Goal: Obtain resource: Download file/media

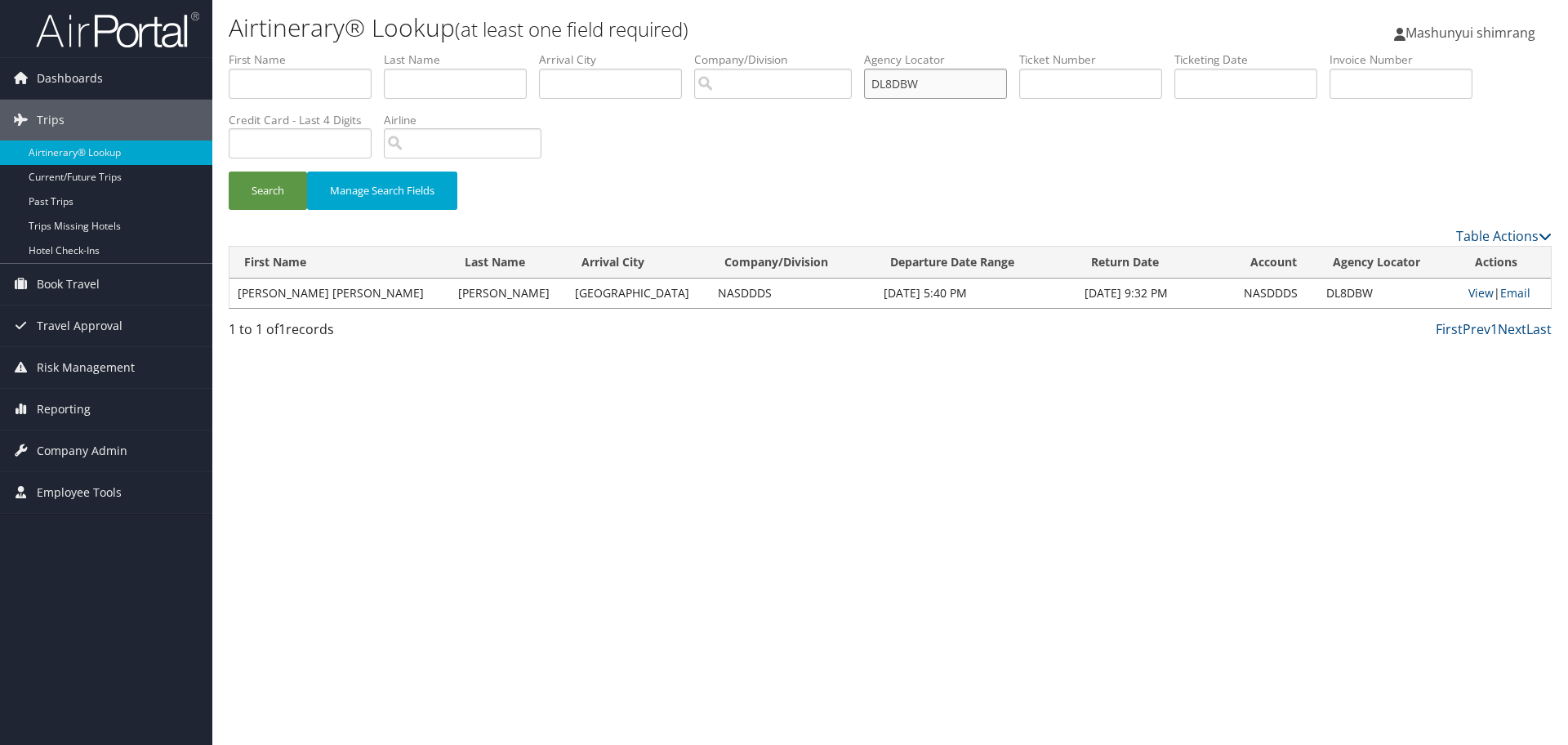
drag, startPoint x: 852, startPoint y: 89, endPoint x: 801, endPoint y: 82, distance: 51.5
click at [816, 52] on ul "First Name Last Name Departure City Arrival City Company/Division Airport/City …" at bounding box center [890, 52] width 1323 height 0
paste input "DKY0YT"
click at [286, 182] on button "Search" at bounding box center [267, 191] width 78 height 38
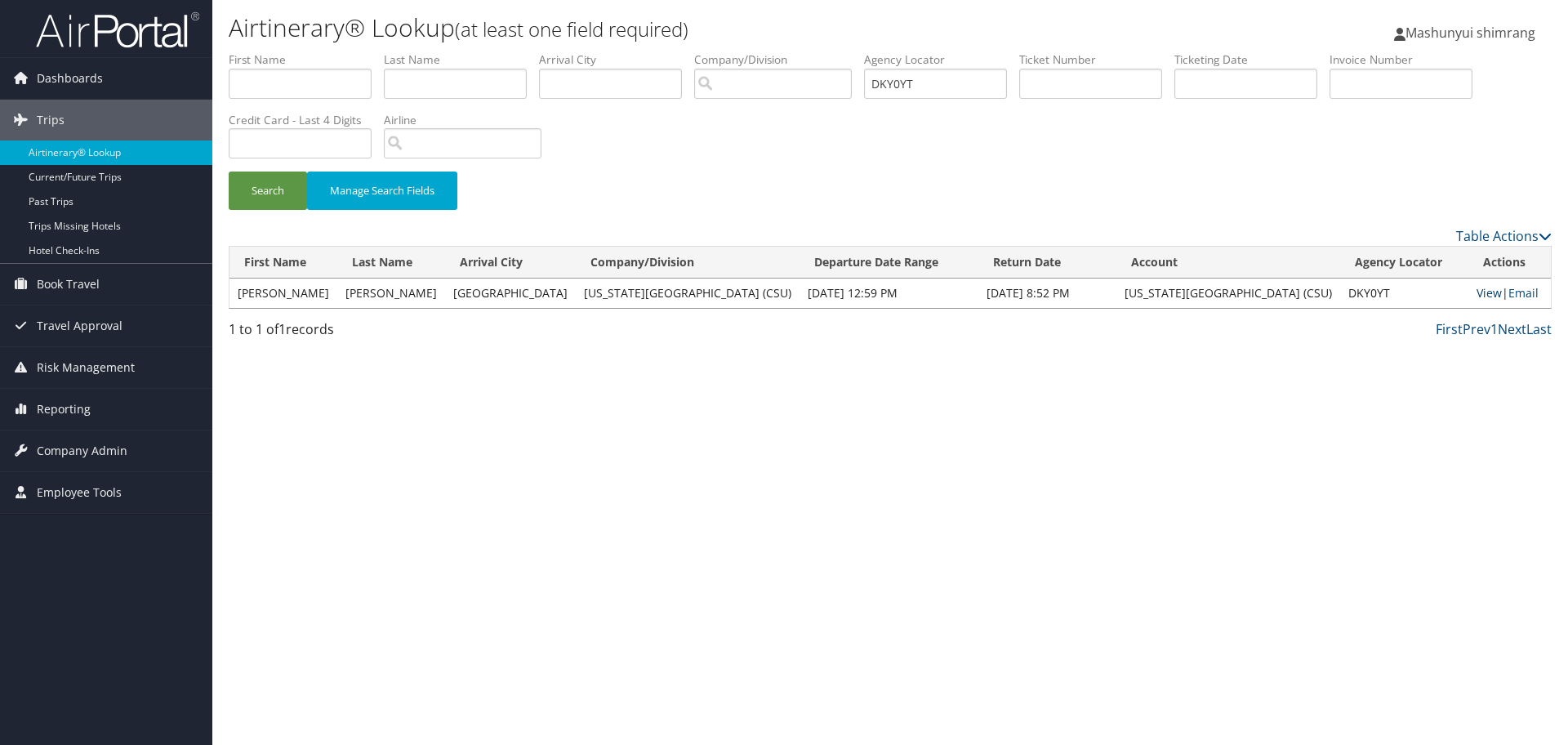
click at [1477, 293] on link "View" at bounding box center [1490, 292] width 25 height 15
drag, startPoint x: 930, startPoint y: 88, endPoint x: 784, endPoint y: 77, distance: 146.4
click at [784, 52] on ul "First Name Last Name Departure City Arrival City Company/Division Airport/City …" at bounding box center [890, 52] width 1323 height 0
paste input "XZWP"
type input "DKXZWP"
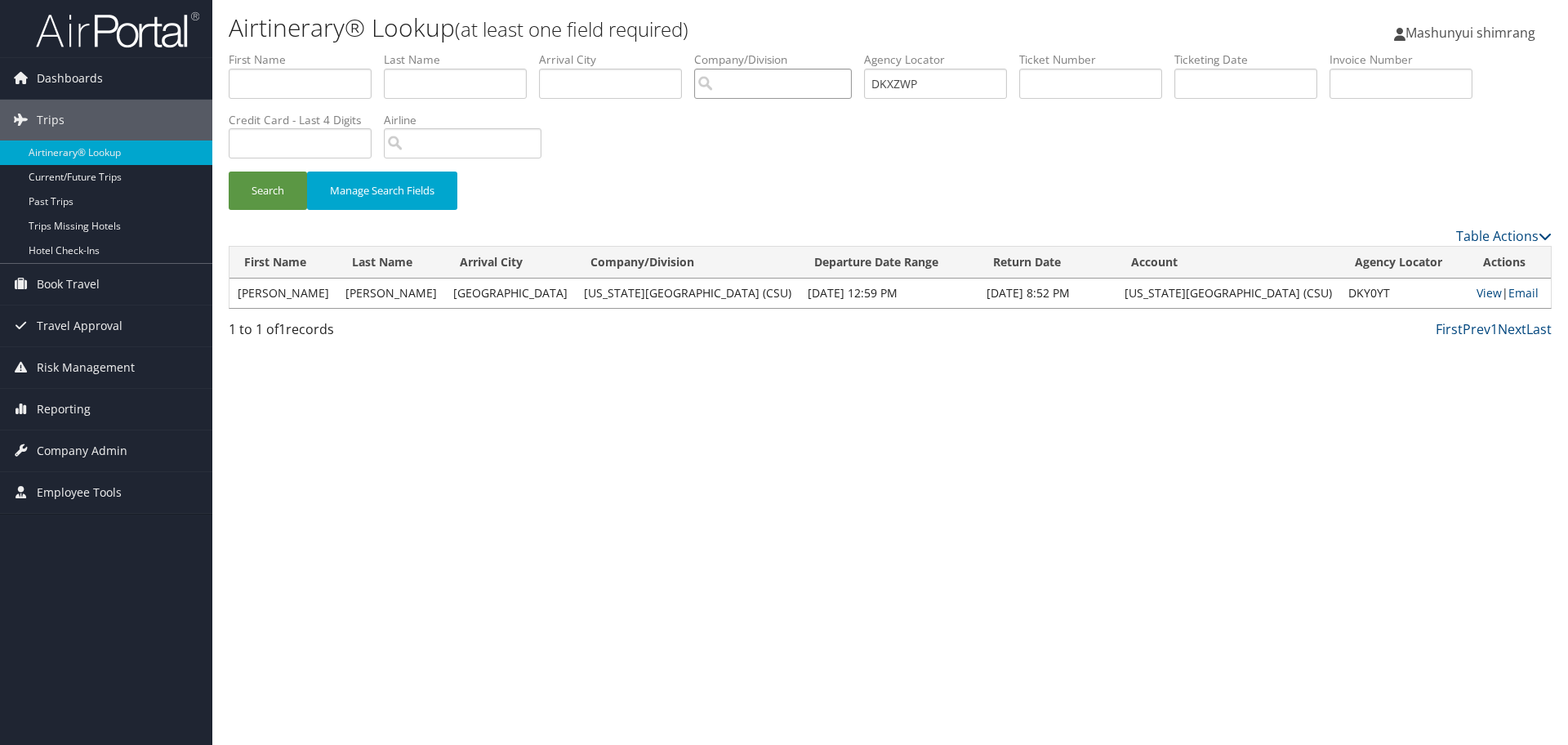
drag, startPoint x: 784, startPoint y: 77, endPoint x: 518, endPoint y: 152, distance: 276.4
click at [578, 133] on form "First Name Last Name Departure City Arrival City Company/Division Airport/City …" at bounding box center [890, 139] width 1323 height 175
click at [263, 192] on button "Search" at bounding box center [267, 191] width 78 height 38
click at [1476, 294] on link "View" at bounding box center [1489, 292] width 25 height 15
drag, startPoint x: 955, startPoint y: 92, endPoint x: 820, endPoint y: 91, distance: 135.0
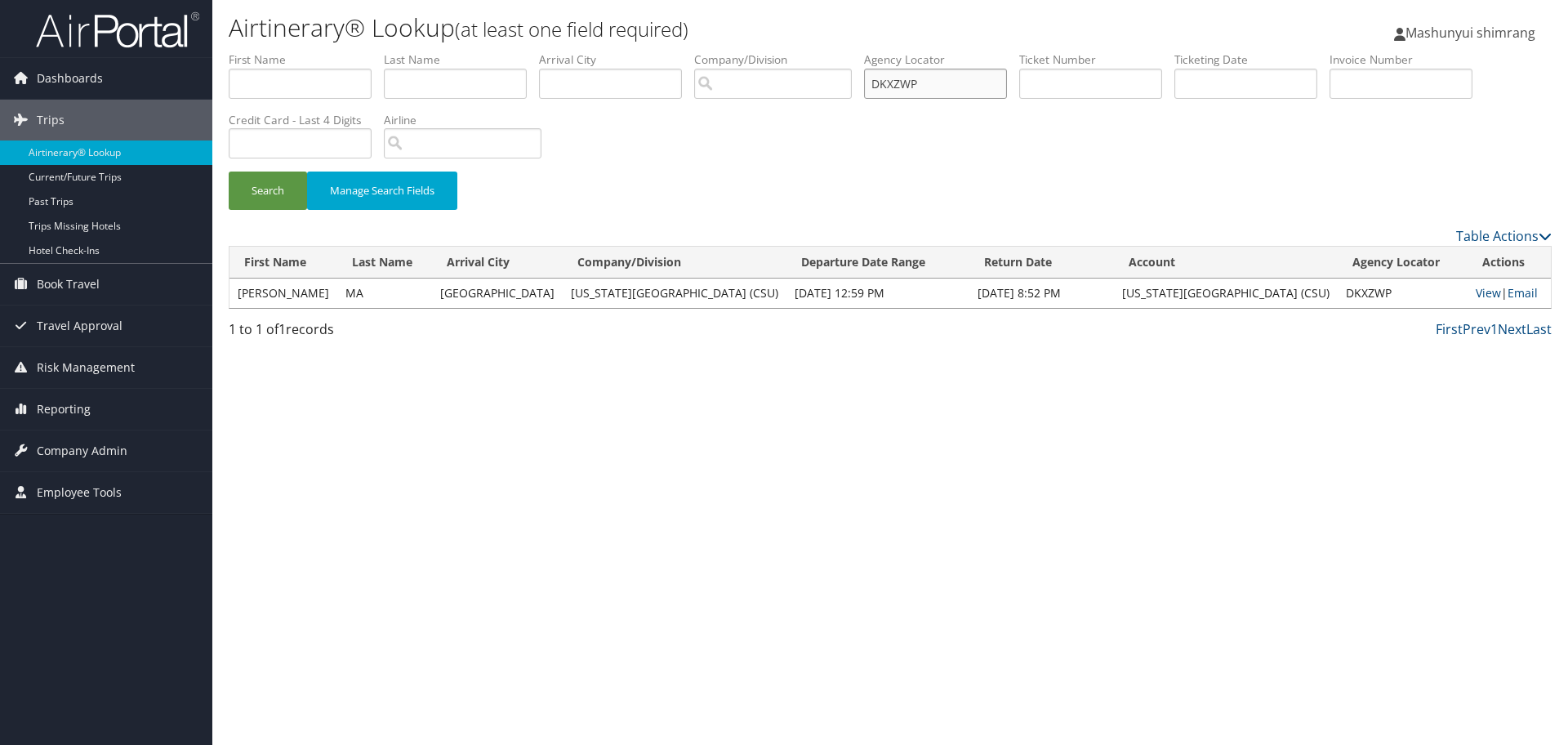
click at [820, 52] on ul "First Name Last Name Departure City Arrival City Company/Division Airport/City …" at bounding box center [890, 52] width 1323 height 0
paste input "DKXJN4"
click at [285, 196] on button "Search" at bounding box center [267, 191] width 78 height 38
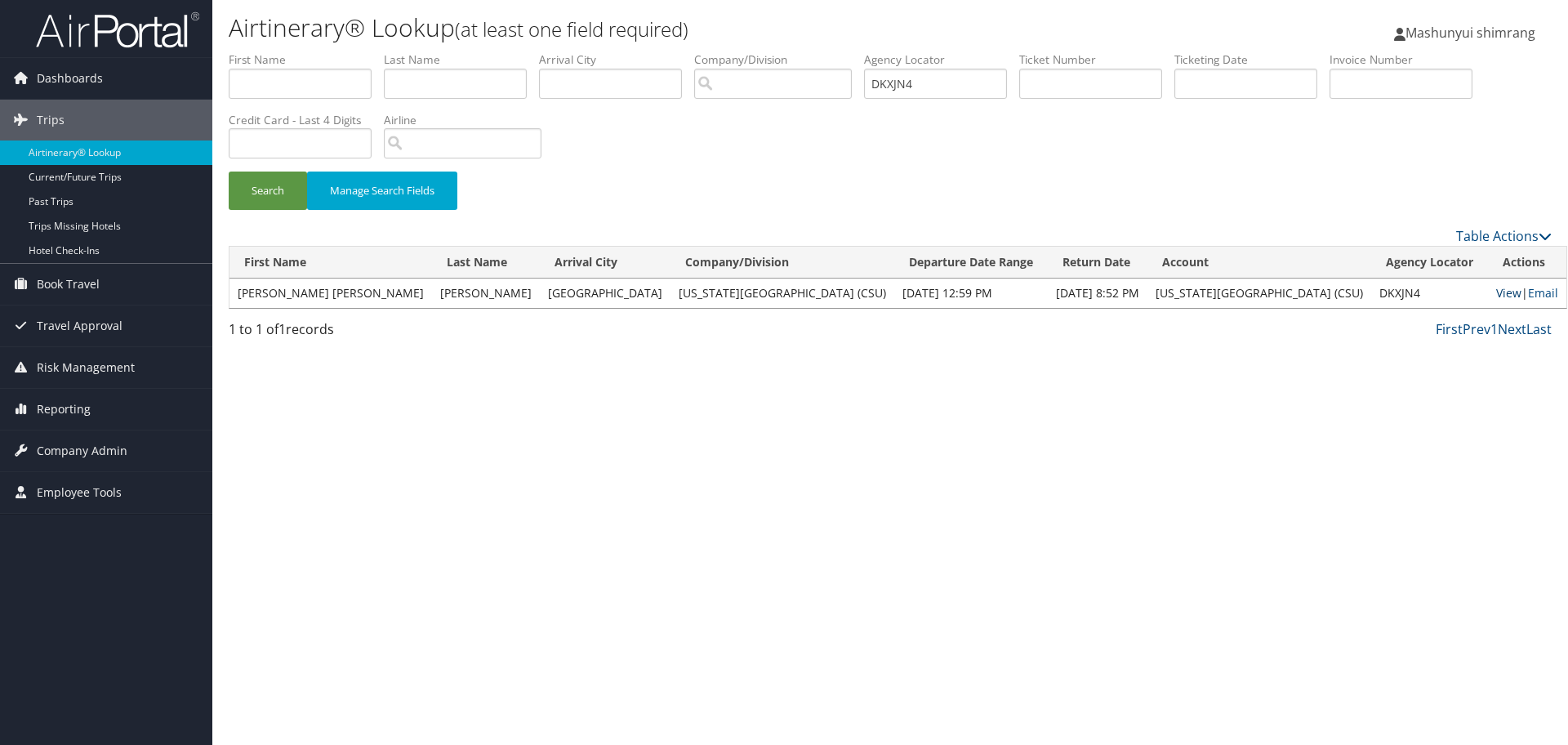
click at [1496, 296] on link "View" at bounding box center [1509, 292] width 25 height 15
drag, startPoint x: 934, startPoint y: 76, endPoint x: 808, endPoint y: 86, distance: 126.4
click at [808, 52] on ul "First Name Last Name Departure City Arrival City Company/Division Airport/City …" at bounding box center [890, 52] width 1323 height 0
paste input "HJC"
type input "DKXHJC"
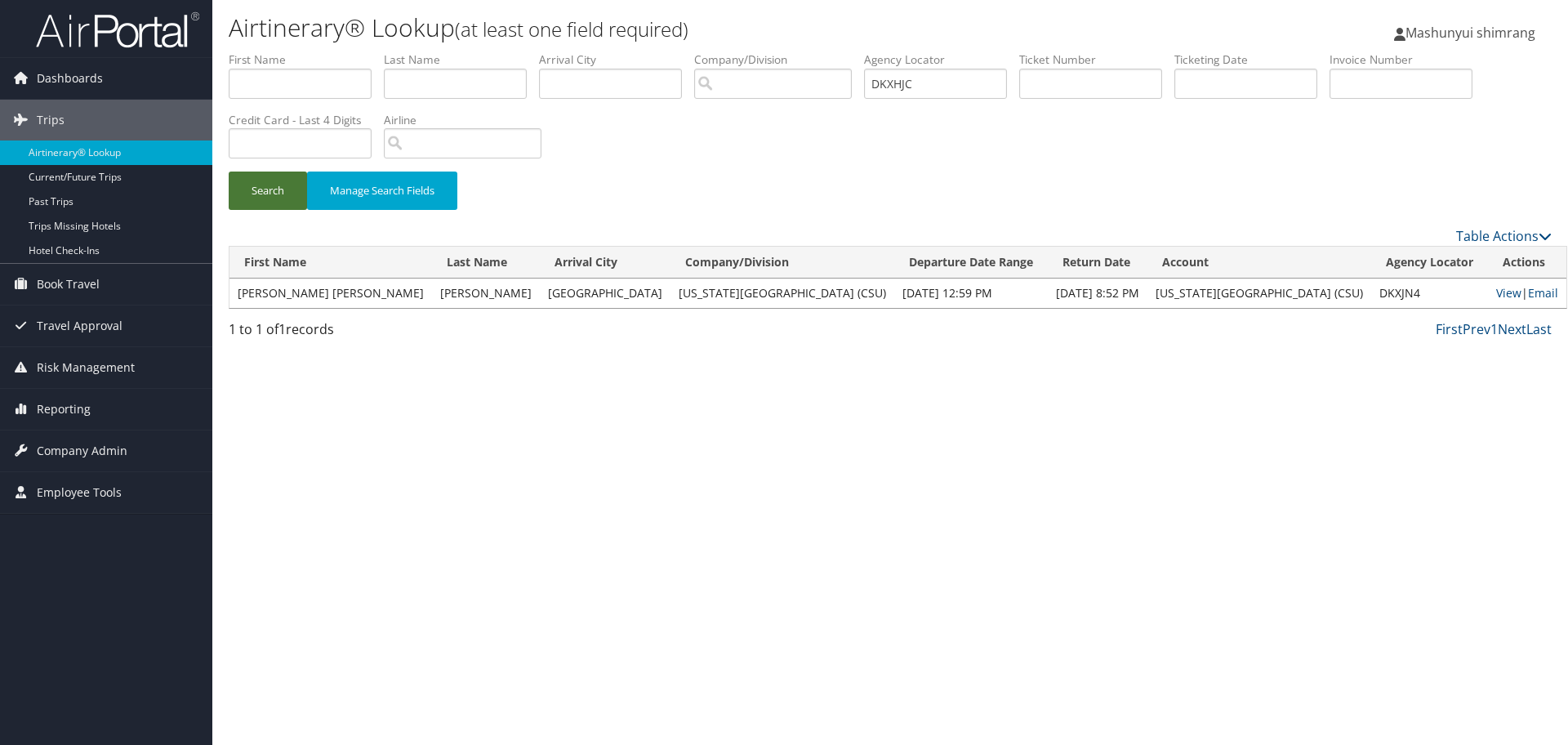
click at [247, 191] on button "Search" at bounding box center [267, 191] width 78 height 38
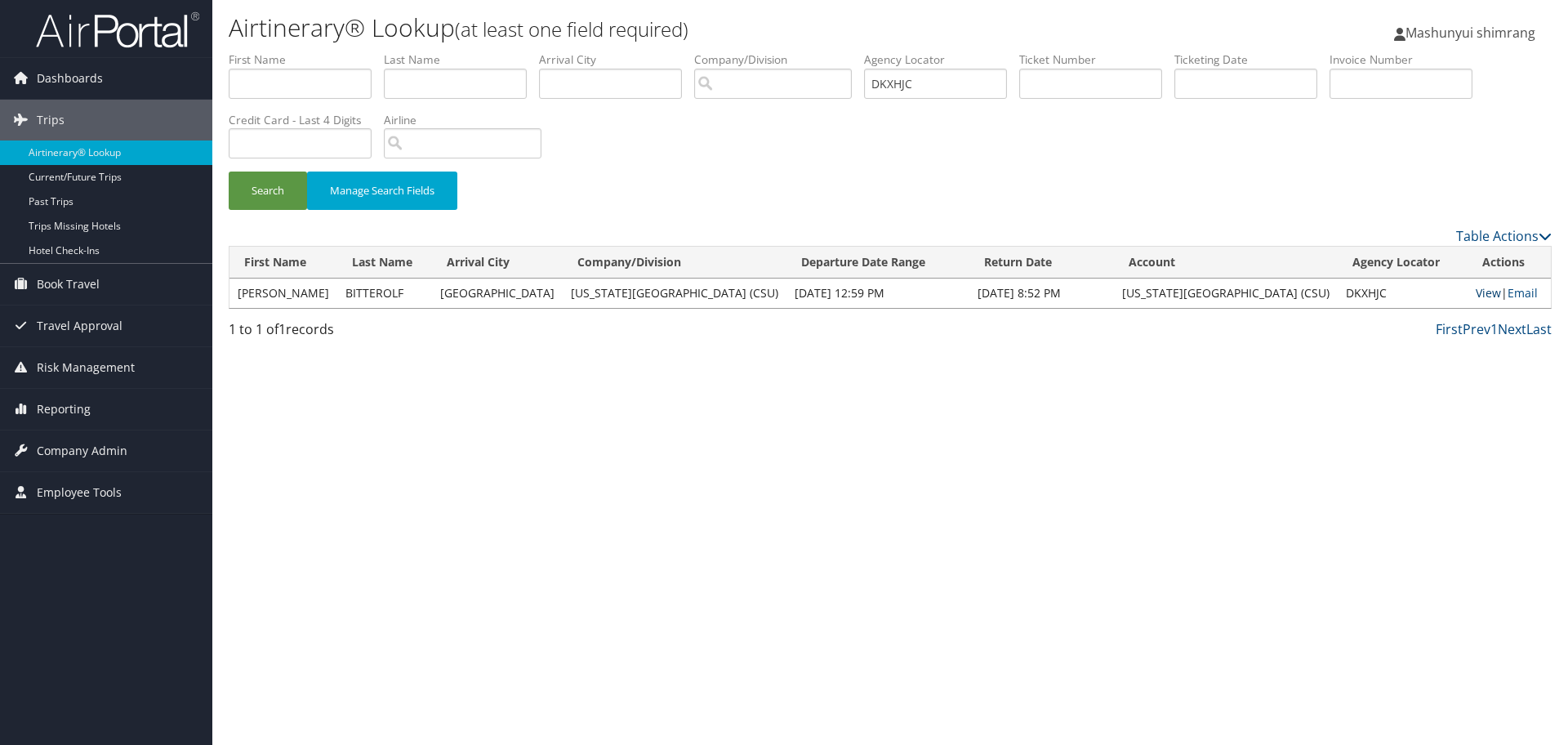
click at [1491, 293] on link "View" at bounding box center [1489, 292] width 25 height 15
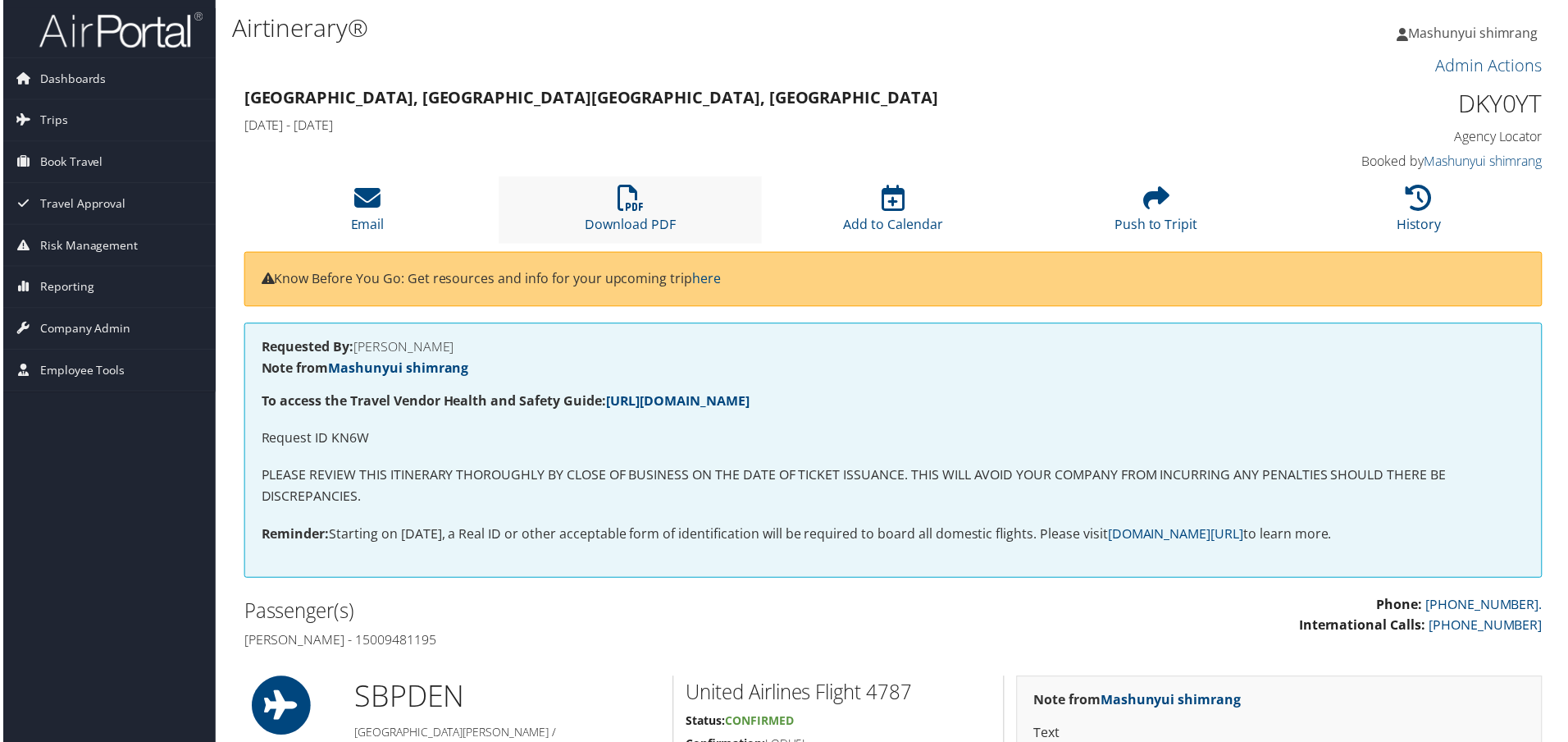
click at [648, 201] on li "Download PDF" at bounding box center [629, 210] width 264 height 67
click at [640, 225] on link "Download PDF" at bounding box center [630, 214] width 91 height 39
click at [639, 229] on link "Download PDF" at bounding box center [630, 214] width 91 height 39
click at [633, 228] on link "Download PDF" at bounding box center [630, 214] width 91 height 39
